Goal: Ask a question: Seek information or help from site administrators or community

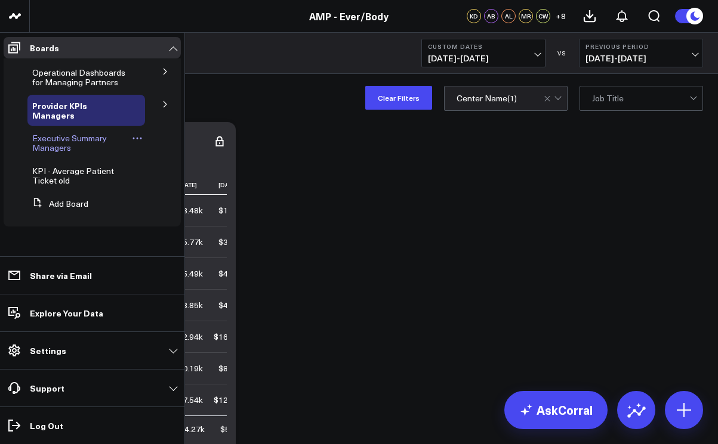
click at [36, 138] on span "Executive Summary Managers" at bounding box center [69, 142] width 75 height 21
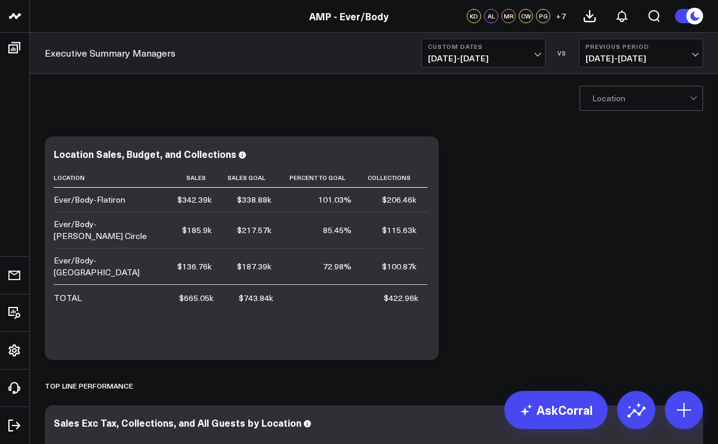
click at [536, 55] on span "07/01/25 - 07/24/25" at bounding box center [483, 59] width 111 height 10
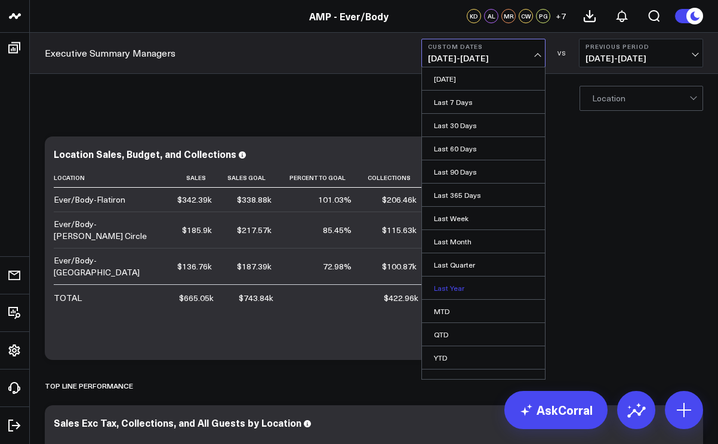
scroll to position [13, 0]
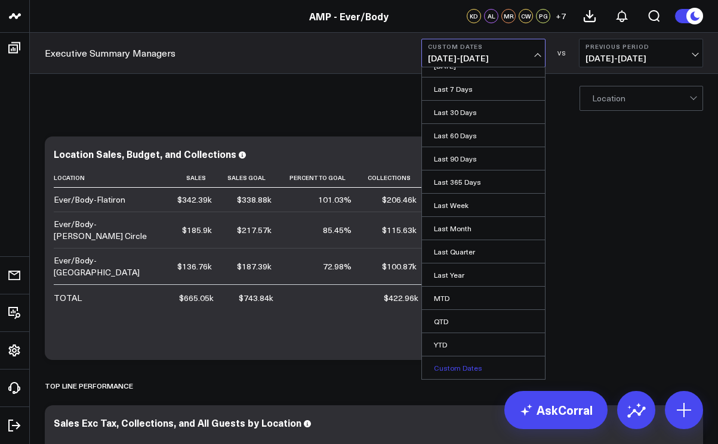
click at [475, 367] on link "Custom Dates" at bounding box center [483, 368] width 123 height 23
select select "7"
select select "2025"
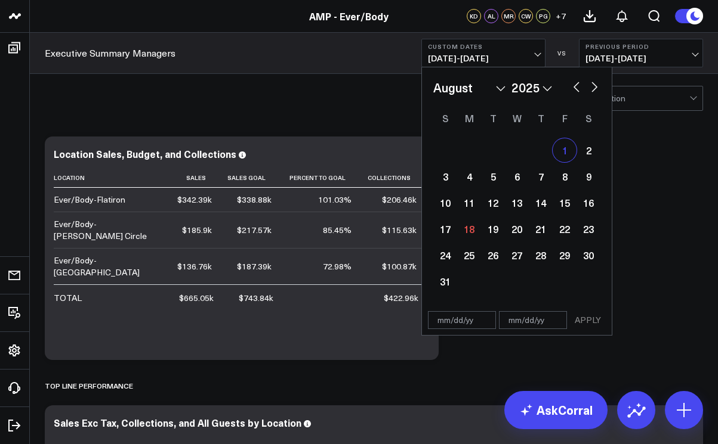
click at [559, 147] on div "1" at bounding box center [564, 150] width 24 height 24
type input "08/01/25"
select select "7"
select select "2025"
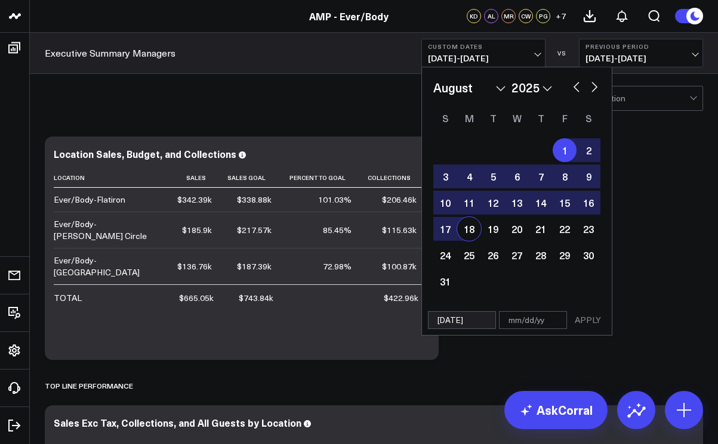
click at [470, 231] on div "18" at bounding box center [469, 229] width 24 height 24
type input "08/18/25"
select select "7"
select select "2025"
click at [583, 319] on button "APPLY" at bounding box center [588, 320] width 36 height 18
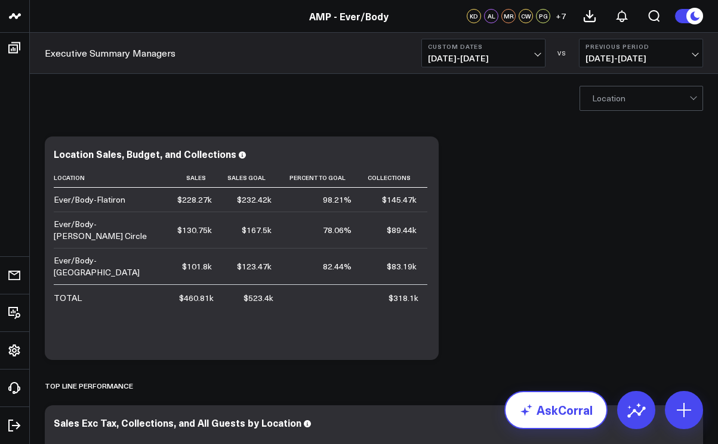
click at [552, 407] on link "AskCorral" at bounding box center [555, 410] width 103 height 38
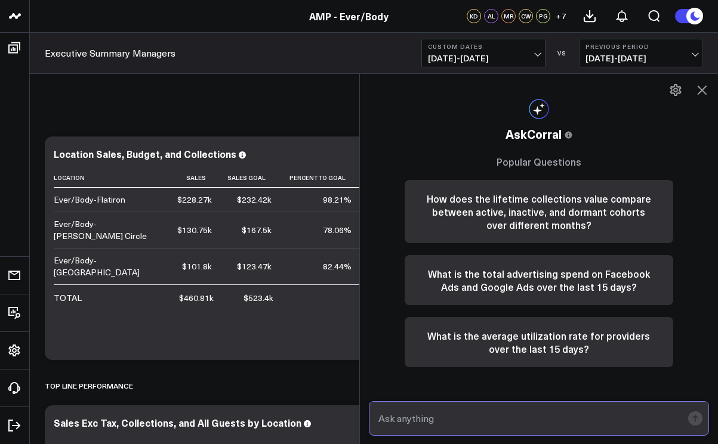
click at [433, 417] on input "text" at bounding box center [528, 418] width 307 height 21
type input "retail sales for logan circle"
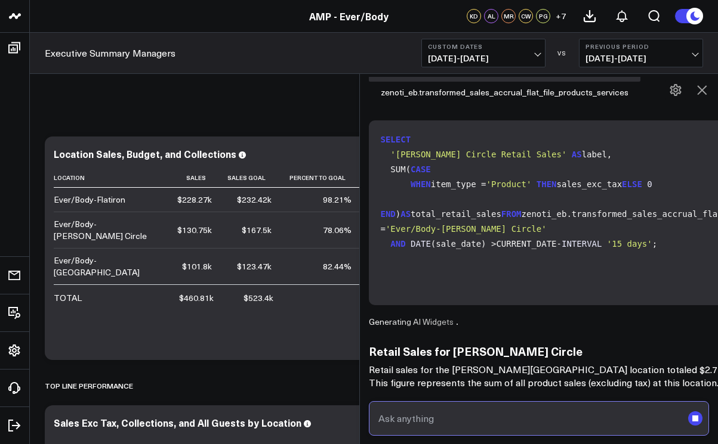
scroll to position [163, 0]
type input "utilization"
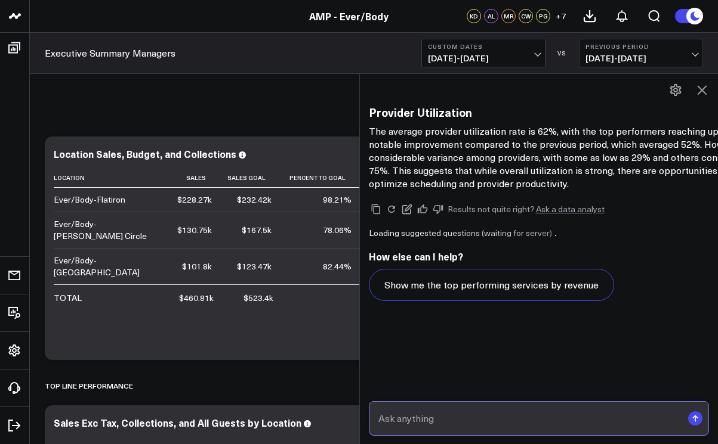
scroll to position [2083, 0]
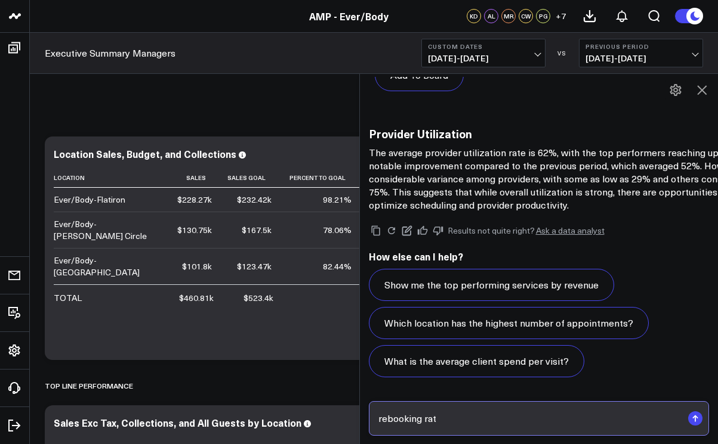
type input "rebooking rate"
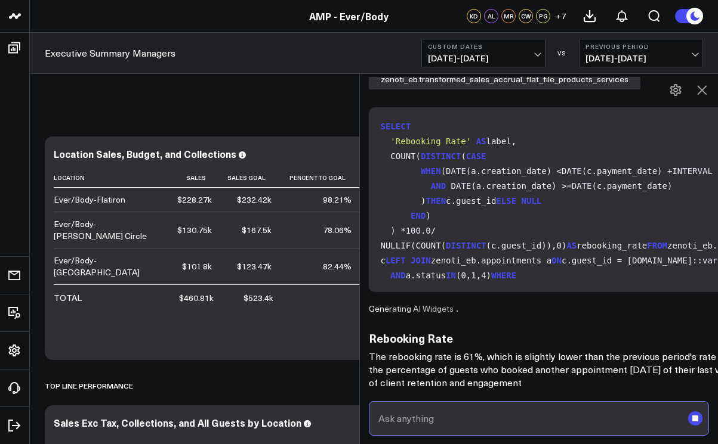
scroll to position [2434, 0]
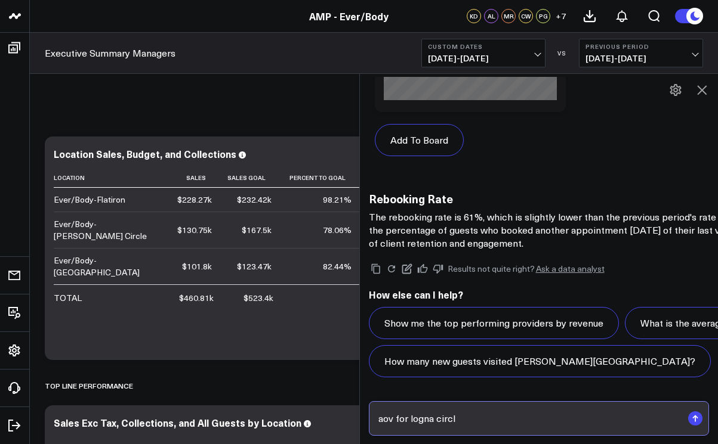
type input "aov for logna circle"
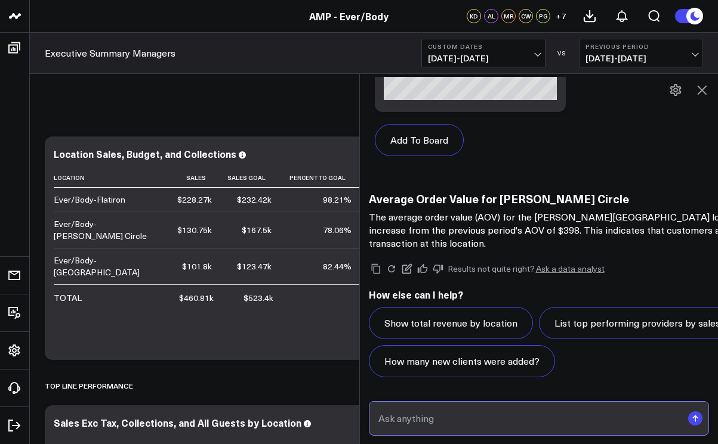
scroll to position [4856, 0]
